Goal: Entertainment & Leisure: Consume media (video, audio)

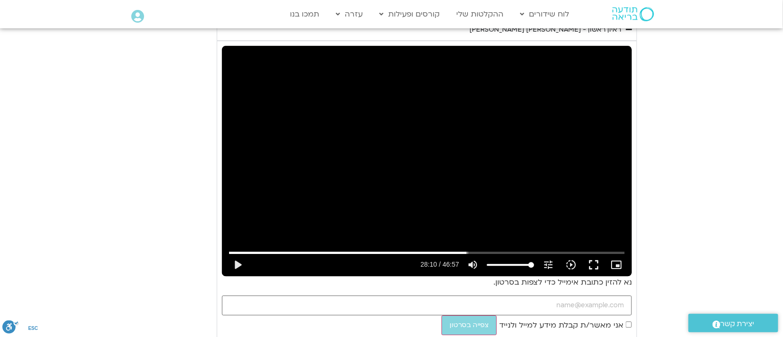
scroll to position [847, 0]
click at [237, 264] on button "play_arrow" at bounding box center [237, 265] width 23 height 23
type input "1753.778373"
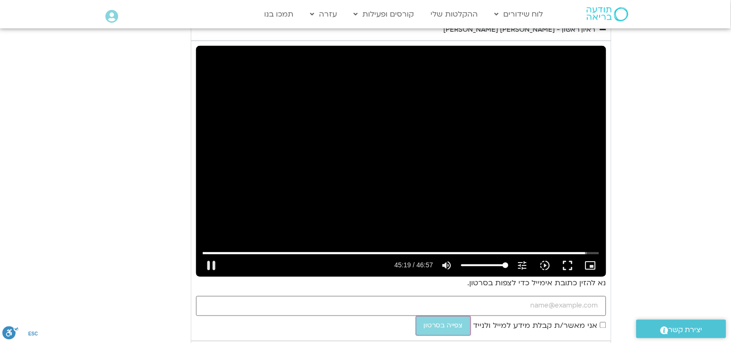
click at [236, 233] on div "Skip Ad 7:57 pause 45:19 / 46:57 volume_up Mute tune Resolution Auto 720p slow_…" at bounding box center [401, 161] width 410 height 231
click at [474, 223] on div "Skip Ad 45:29 play_arrow 45:19 / 46:57 volume_up Mute tune Resolution Auto 720p…" at bounding box center [401, 161] width 410 height 231
type input "2720.086639"
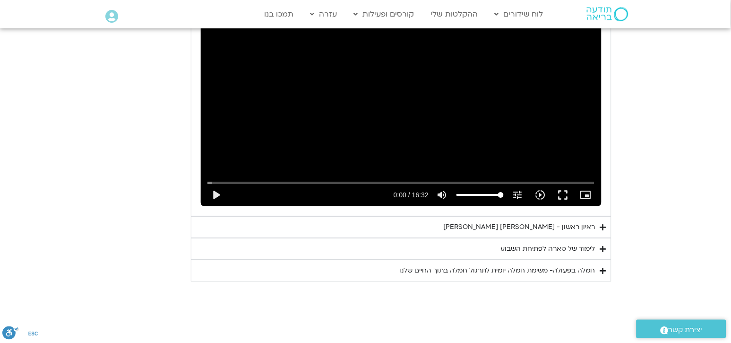
click at [492, 251] on summary "לימוד של טארה לפתיחת השבוע" at bounding box center [401, 249] width 421 height 22
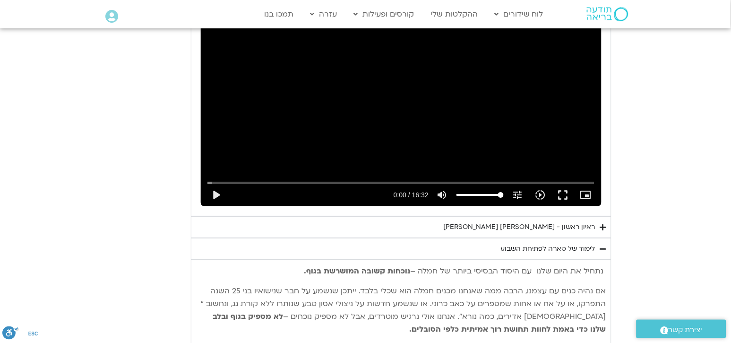
scroll to position [921, 0]
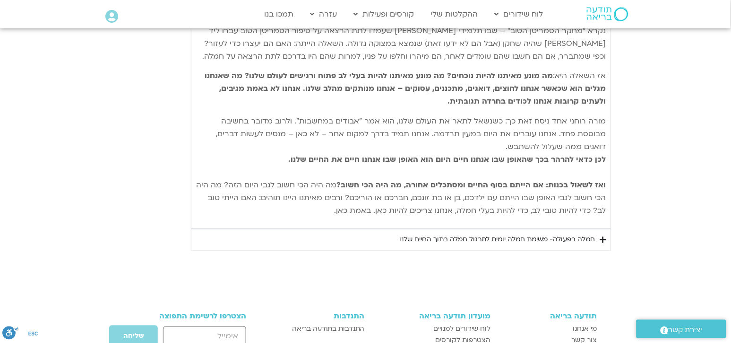
click at [434, 243] on div "חמלה בפעולה- משימת חמלה יומית לתרגול חמלה בתוך החיים שלנו" at bounding box center [498, 239] width 196 height 11
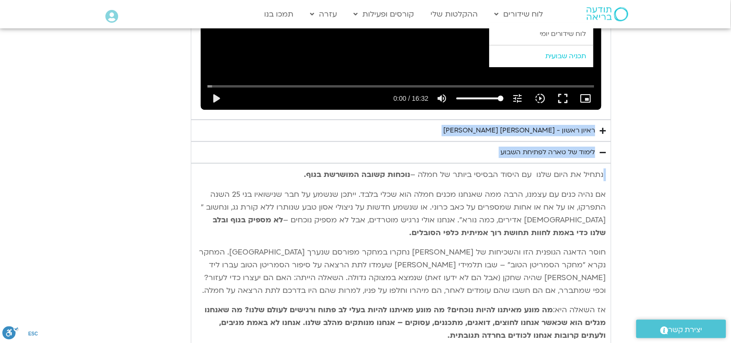
scroll to position [426, 0]
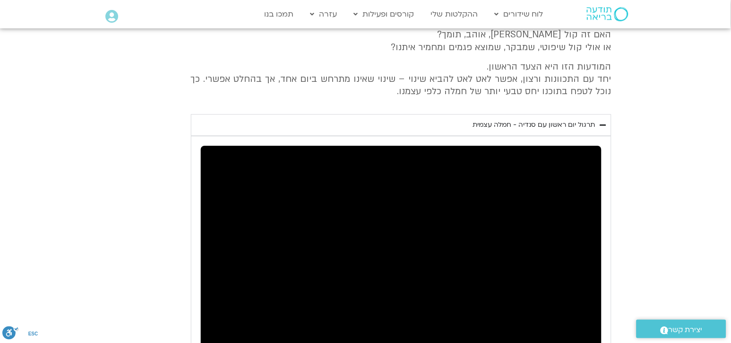
drag, startPoint x: 604, startPoint y: 41, endPoint x: 537, endPoint y: 259, distance: 227.8
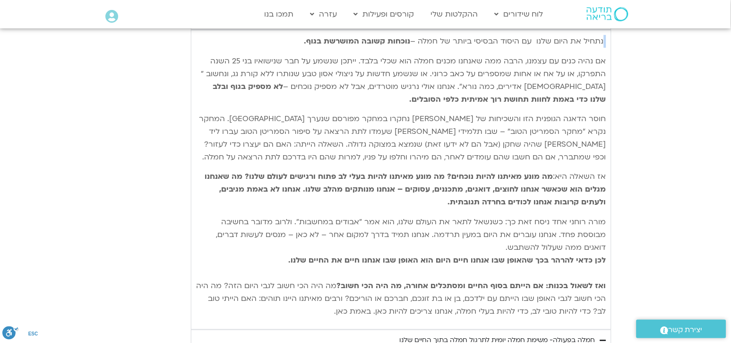
scroll to position [821, 0]
click at [109, 165] on section "יום ראשון - חמלה עצמית השבוע שלנו מתחיל מהבסיס, תרגול של חמלה עצמית – נוכחת וקש…" at bounding box center [365, 270] width 731 height 1383
drag, startPoint x: 605, startPoint y: 39, endPoint x: 326, endPoint y: 319, distance: 395.9
click at [326, 319] on div "נתחיל את היום שלנו עם היסוד הבסיסי ביותר של חמלה – נוכחות קשובה המושרשת בגוף. א…" at bounding box center [401, 178] width 410 height 289
copy div "lorem ip dolo sita co adipi elitse doeiu te inci – utlabo etdol magnaal enim. a…"
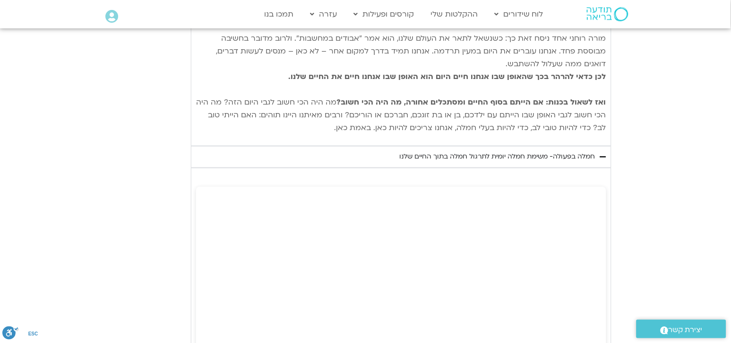
scroll to position [987, 0]
